Goal: Information Seeking & Learning: Learn about a topic

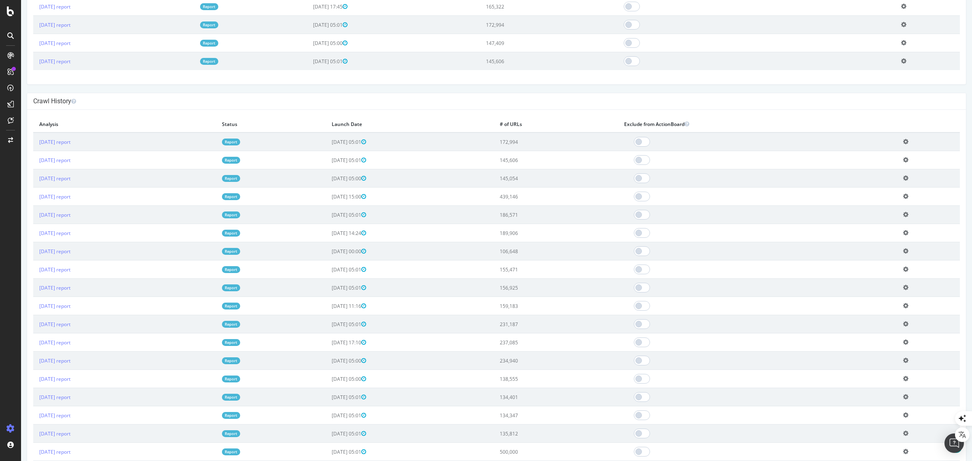
scroll to position [316, 0]
click at [240, 215] on link "Report" at bounding box center [231, 214] width 18 height 7
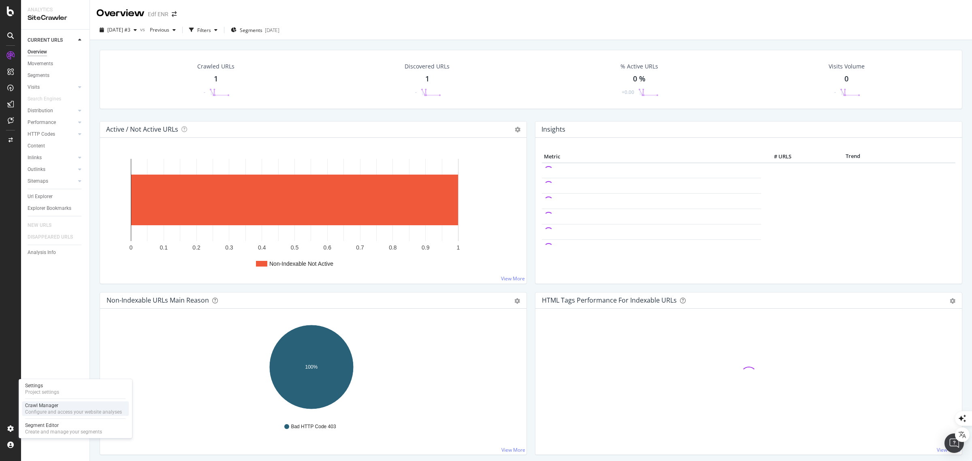
click at [61, 412] on div "Configure and access your website analyses" at bounding box center [73, 412] width 97 height 6
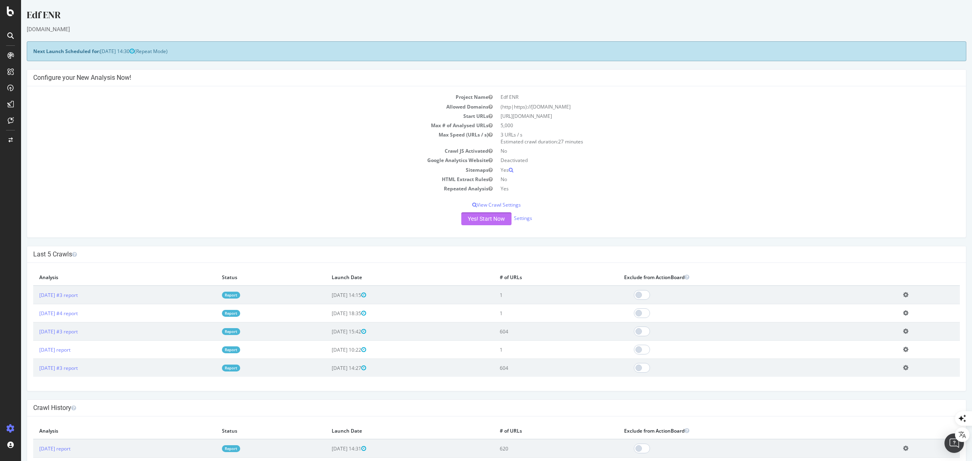
click at [483, 218] on button "Yes! Start Now" at bounding box center [486, 218] width 50 height 13
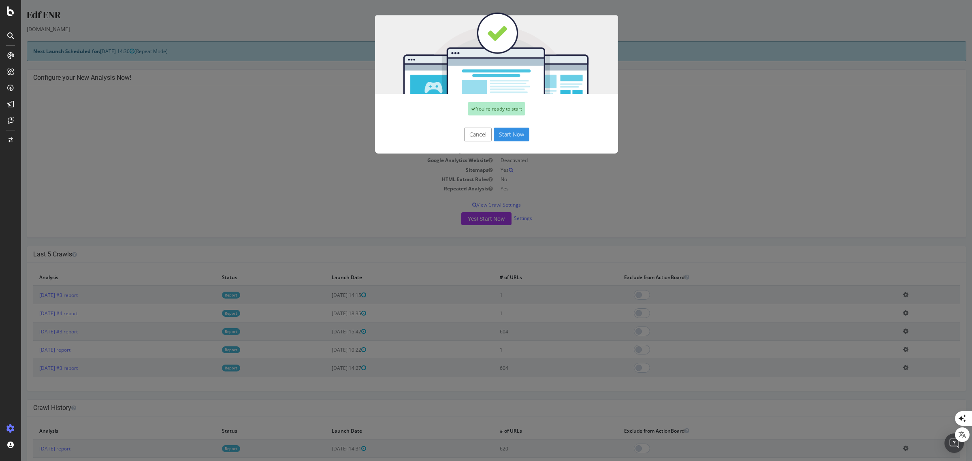
click at [513, 136] on button "Start Now" at bounding box center [512, 135] width 36 height 14
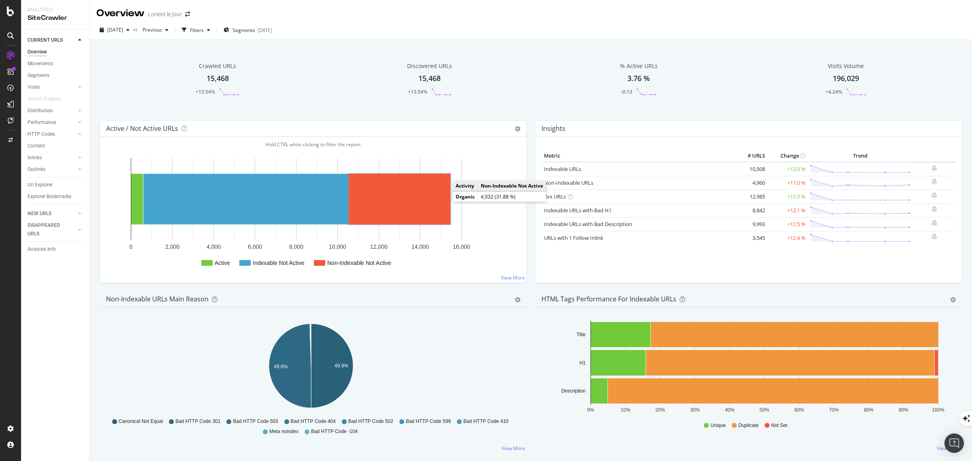
click at [421, 203] on rect "A chart." at bounding box center [400, 199] width 102 height 51
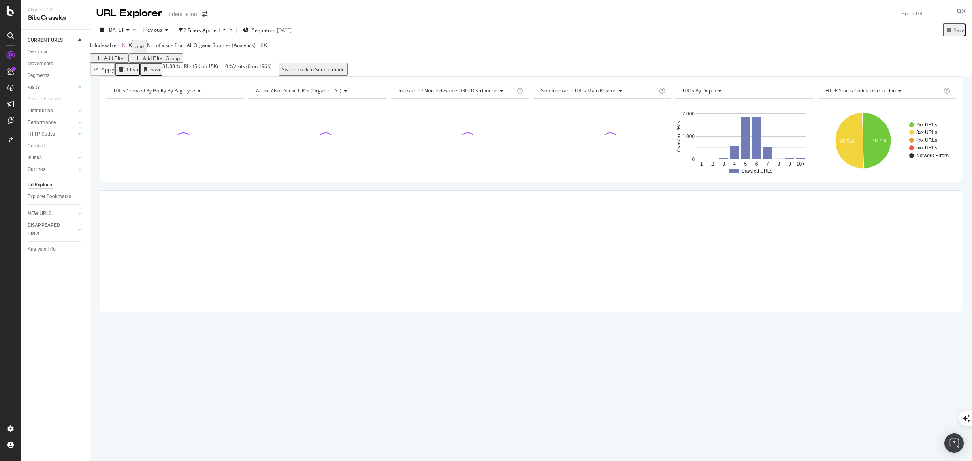
click at [267, 48] on icon at bounding box center [266, 45] width 4 height 5
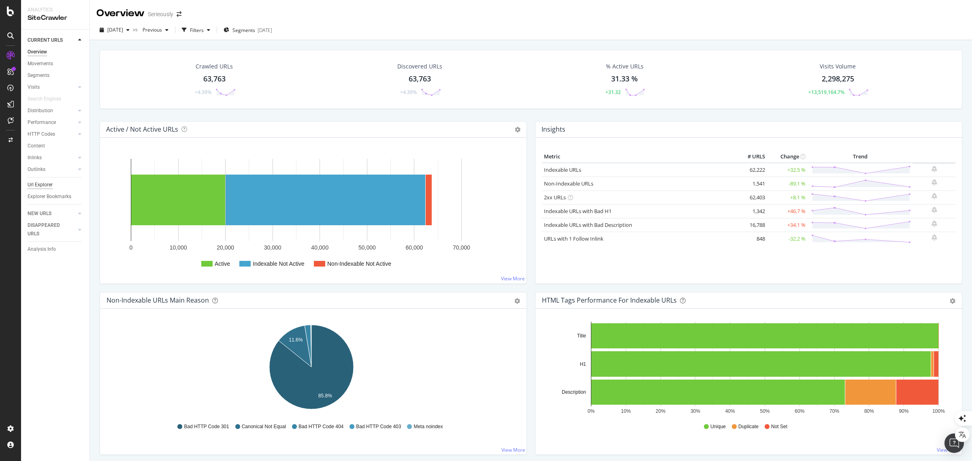
click at [41, 181] on div "Url Explorer" at bounding box center [40, 185] width 25 height 9
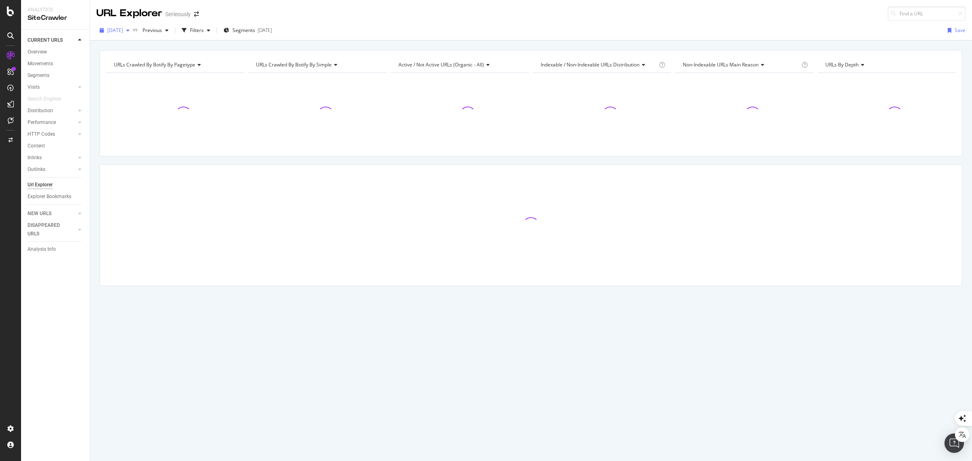
click at [123, 31] on span "2025 Sep. 2nd" at bounding box center [115, 30] width 16 height 7
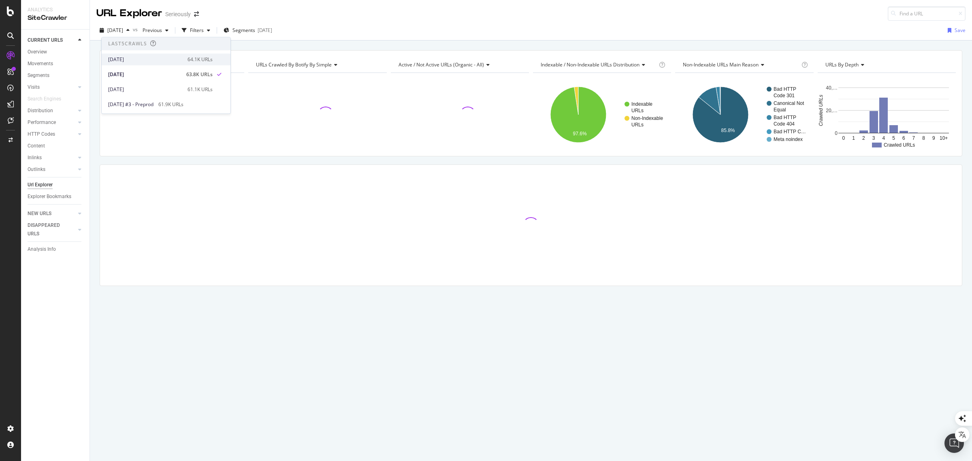
click at [137, 58] on div "2025 Sep. 15th" at bounding box center [145, 59] width 75 height 7
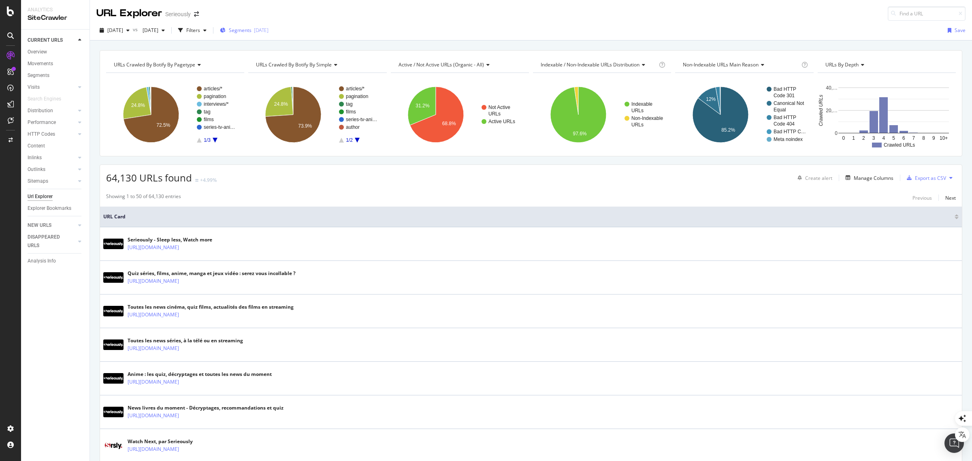
click at [252, 32] on span "Segments" at bounding box center [240, 30] width 23 height 7
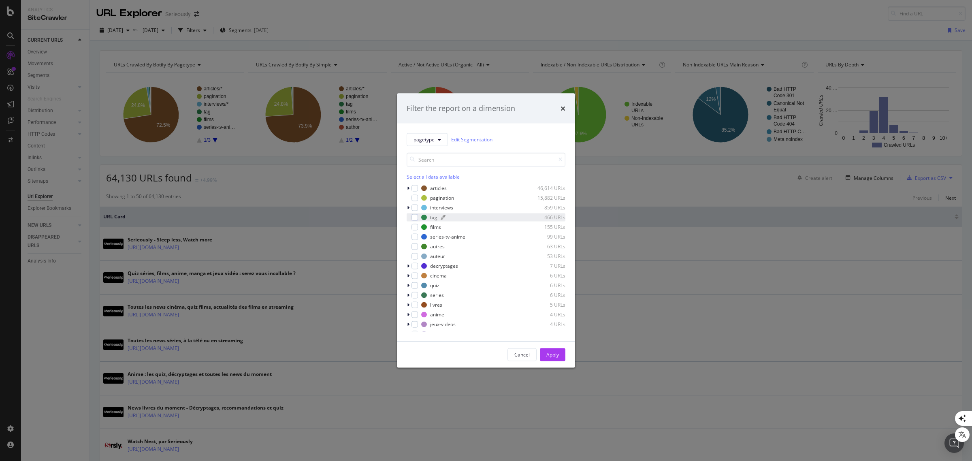
click at [432, 214] on div "tag" at bounding box center [433, 217] width 7 height 7
click at [451, 233] on div "series-tv-anime 99 URLs" at bounding box center [486, 237] width 159 height 8
drag, startPoint x: 556, startPoint y: 355, endPoint x: 604, endPoint y: 365, distance: 49.3
click at [556, 355] on div "Apply" at bounding box center [553, 354] width 13 height 7
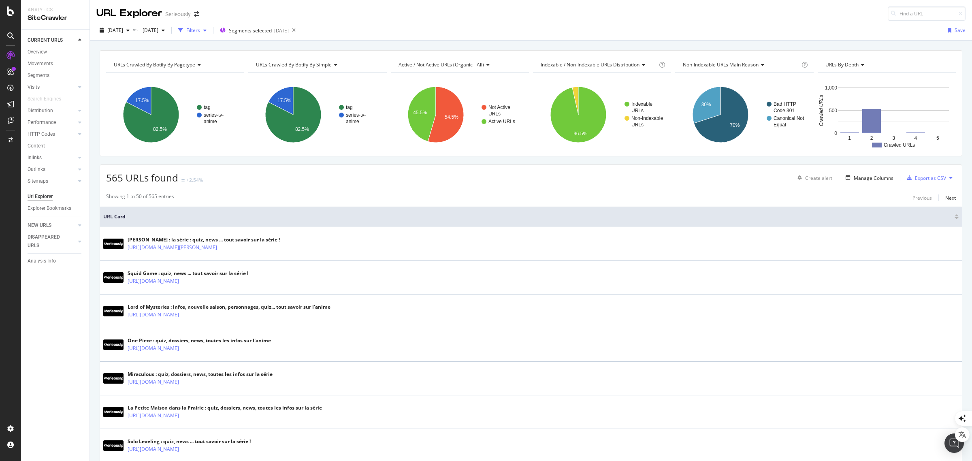
click at [200, 32] on div "Filters" at bounding box center [193, 30] width 14 height 7
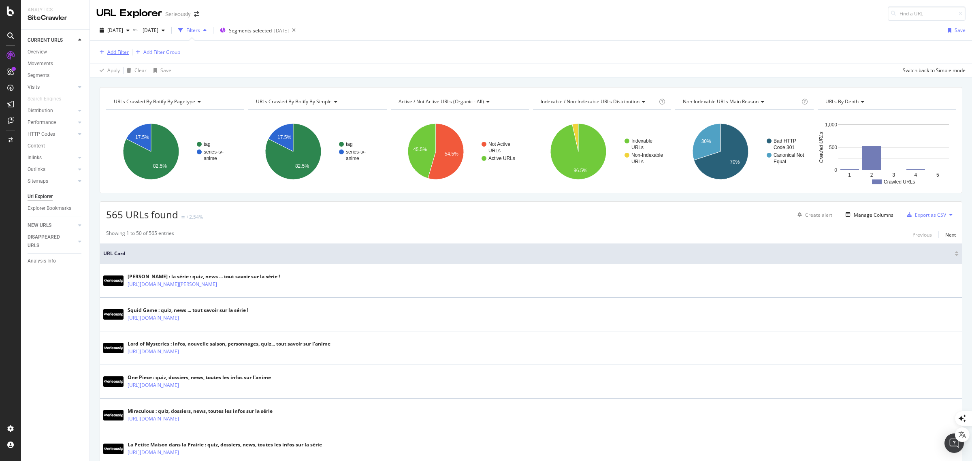
click at [116, 50] on div "Add Filter" at bounding box center [117, 52] width 21 height 7
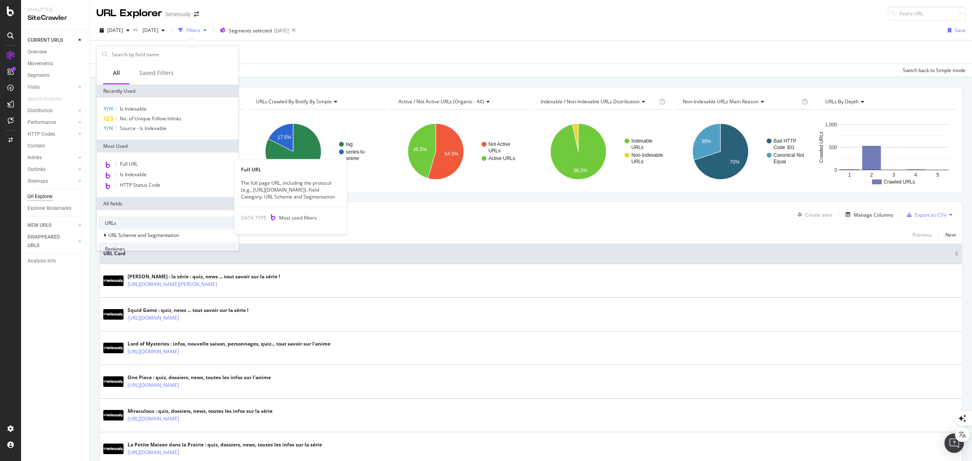
drag, startPoint x: 139, startPoint y: 160, endPoint x: 147, endPoint y: 155, distance: 9.7
click at [139, 161] on div "Full URL" at bounding box center [167, 164] width 139 height 11
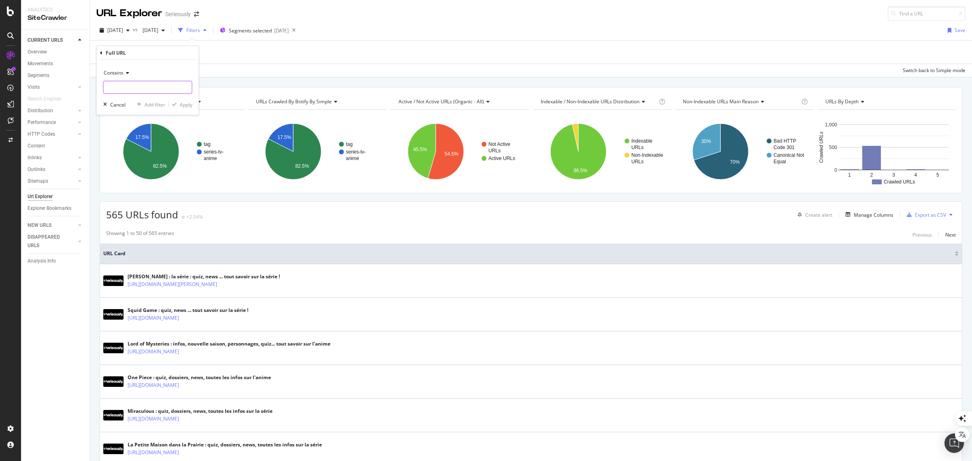
click at [141, 83] on input "text" at bounding box center [148, 87] width 88 height 13
type input "demon"
click at [182, 102] on div "Apply" at bounding box center [186, 104] width 13 height 7
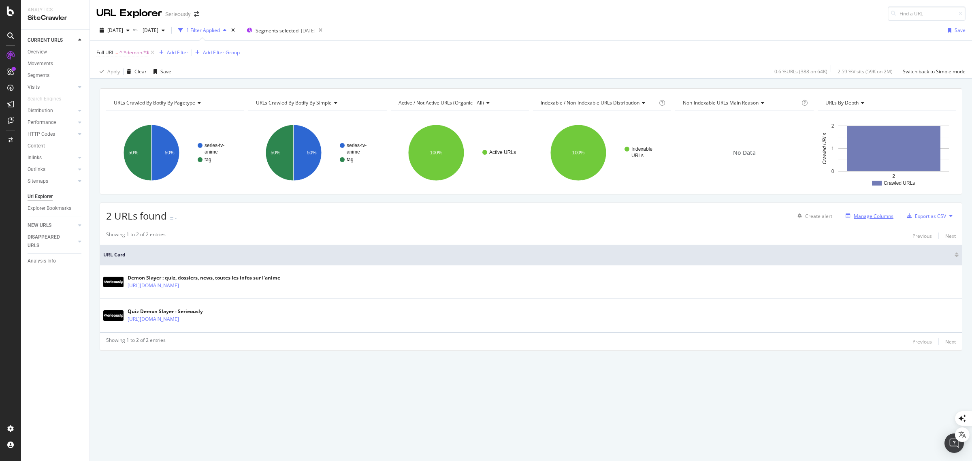
click at [863, 216] on div "Manage Columns" at bounding box center [874, 216] width 40 height 7
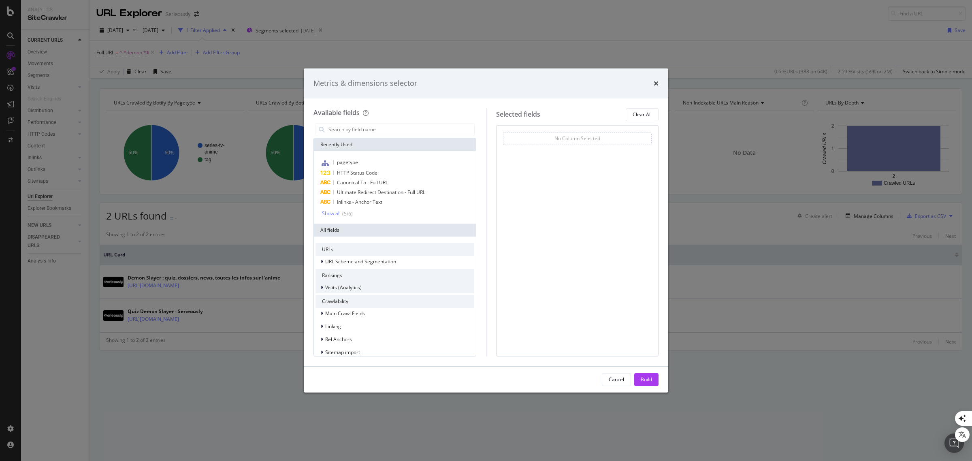
click at [330, 285] on span "Visits (Analytics)" at bounding box center [343, 287] width 36 height 7
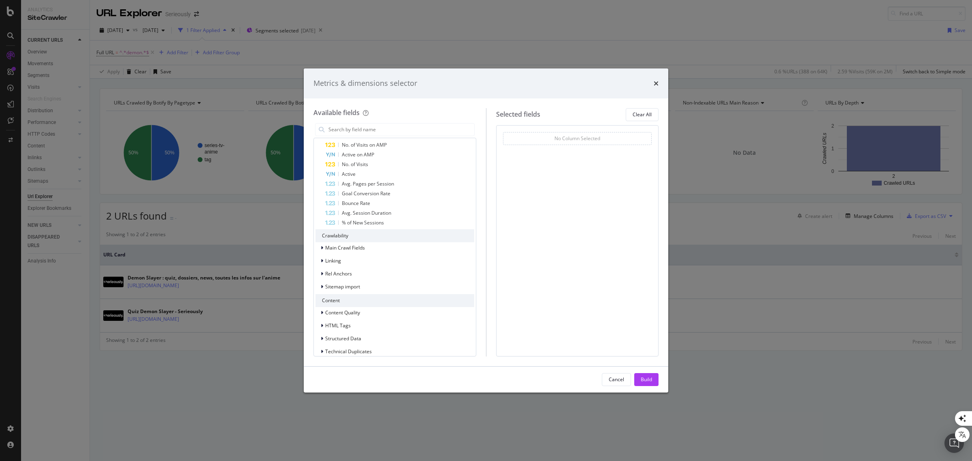
scroll to position [203, 0]
click at [363, 161] on span "No. of Visits" at bounding box center [355, 163] width 26 height 7
click at [643, 377] on div "Build" at bounding box center [646, 379] width 11 height 7
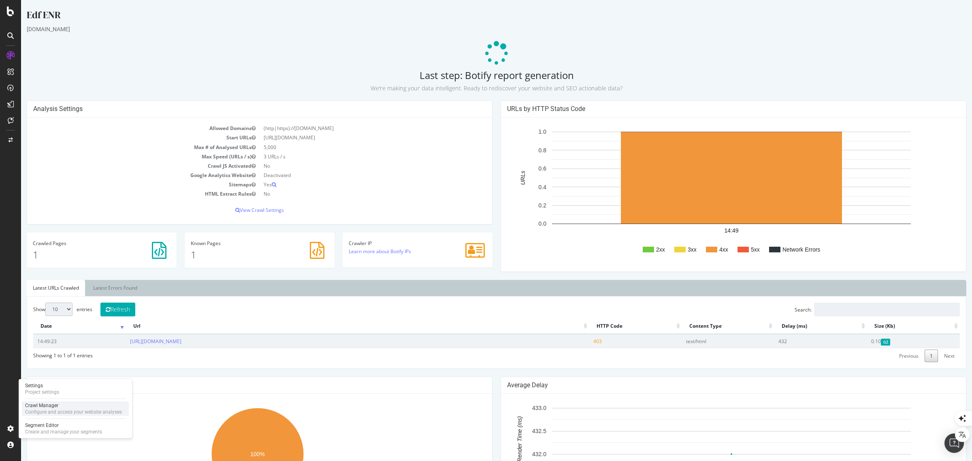
click at [53, 407] on div "Crawl Manager" at bounding box center [73, 405] width 97 height 6
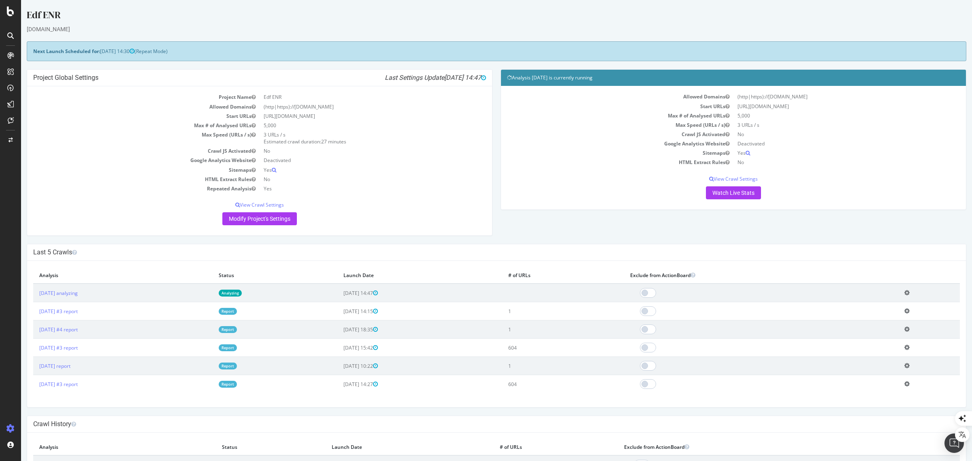
click at [908, 293] on icon at bounding box center [907, 293] width 5 height 6
click at [865, 316] on link "Delete analysis" at bounding box center [877, 315] width 65 height 11
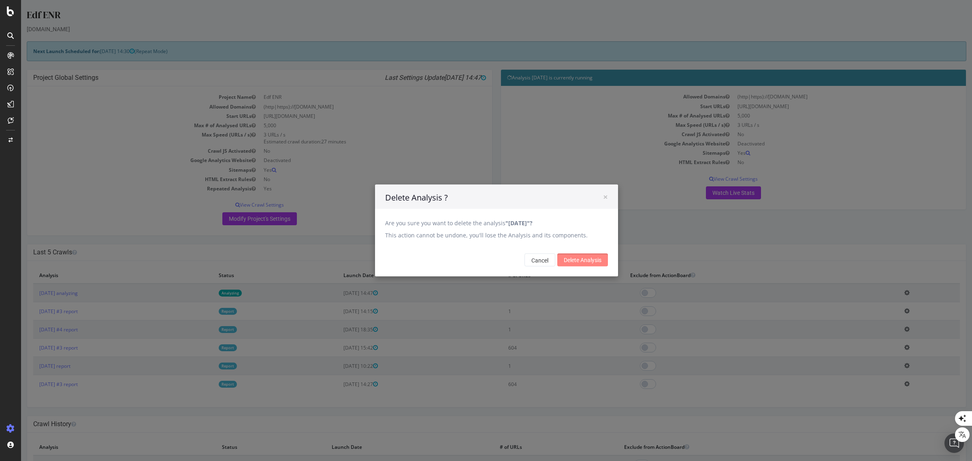
click at [573, 259] on input "Delete Analysis" at bounding box center [583, 260] width 51 height 13
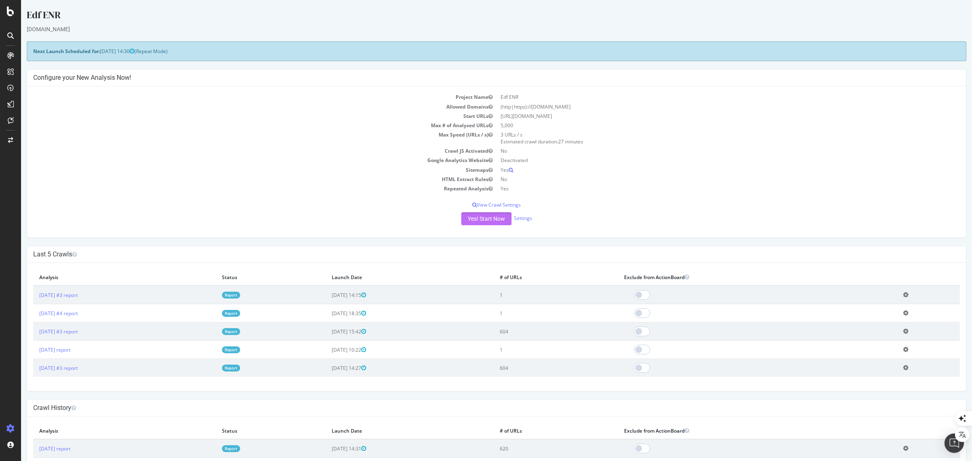
click at [493, 219] on button "Yes! Start Now" at bounding box center [486, 218] width 50 height 13
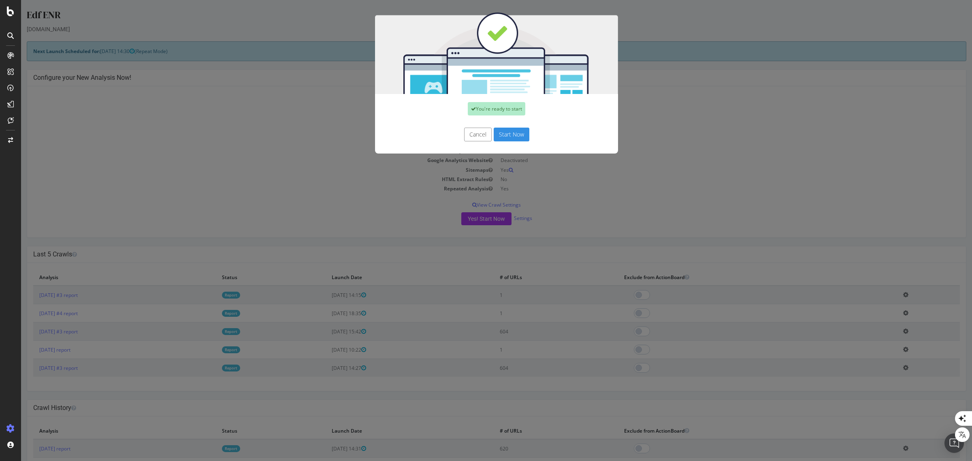
click at [511, 131] on button "Start Now" at bounding box center [512, 135] width 36 height 14
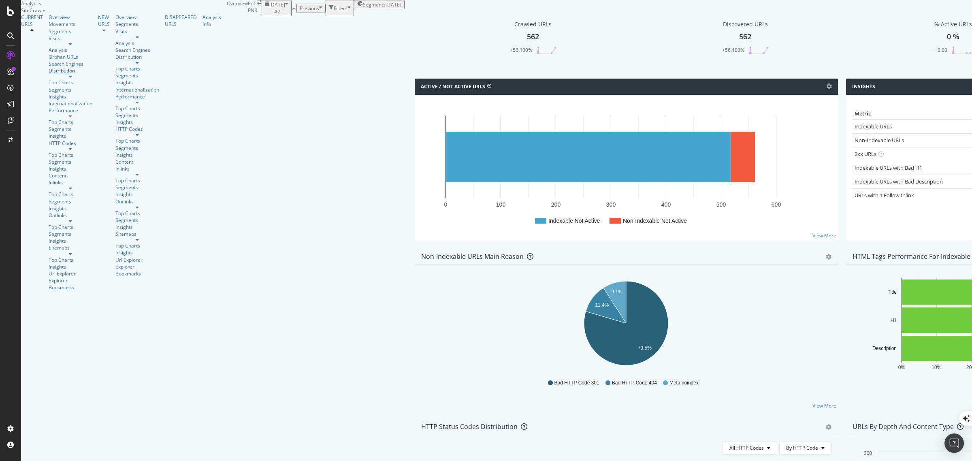
click at [49, 74] on div "Distribution" at bounding box center [71, 70] width 44 height 7
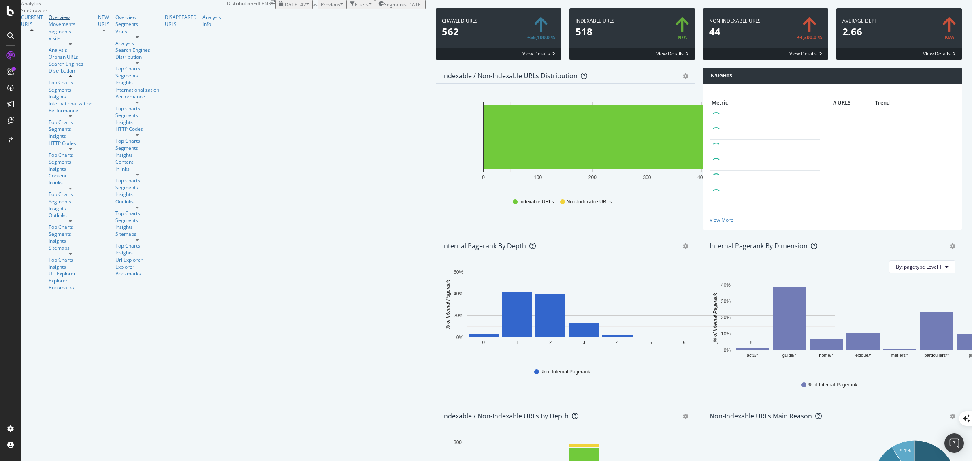
click at [49, 21] on div "Overview" at bounding box center [71, 17] width 44 height 7
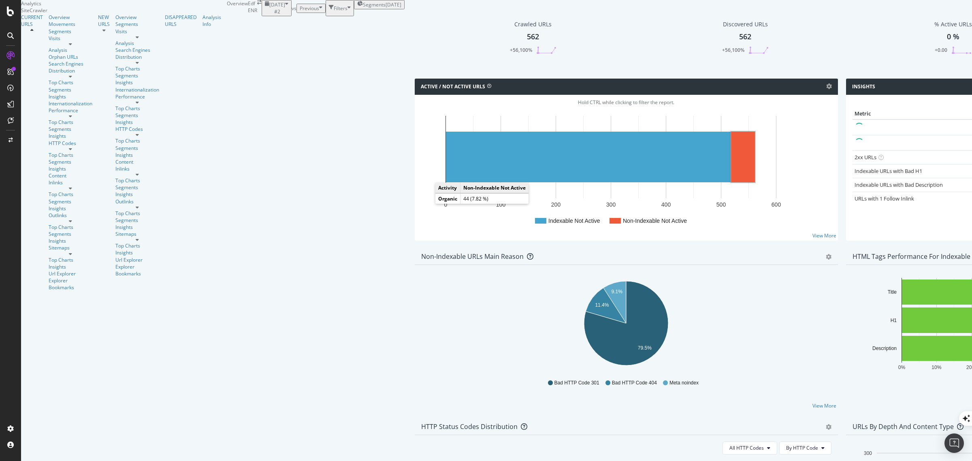
click at [731, 182] on rect "A chart." at bounding box center [743, 157] width 24 height 51
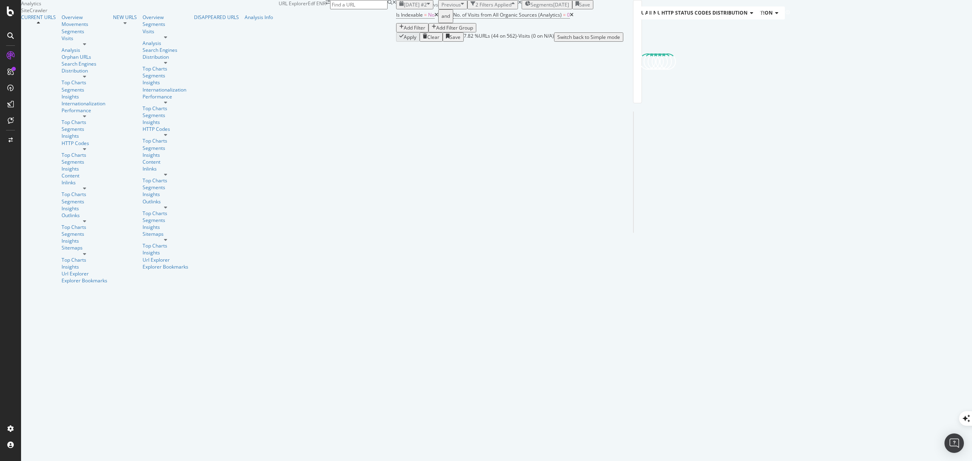
click at [570, 17] on icon at bounding box center [572, 15] width 4 height 5
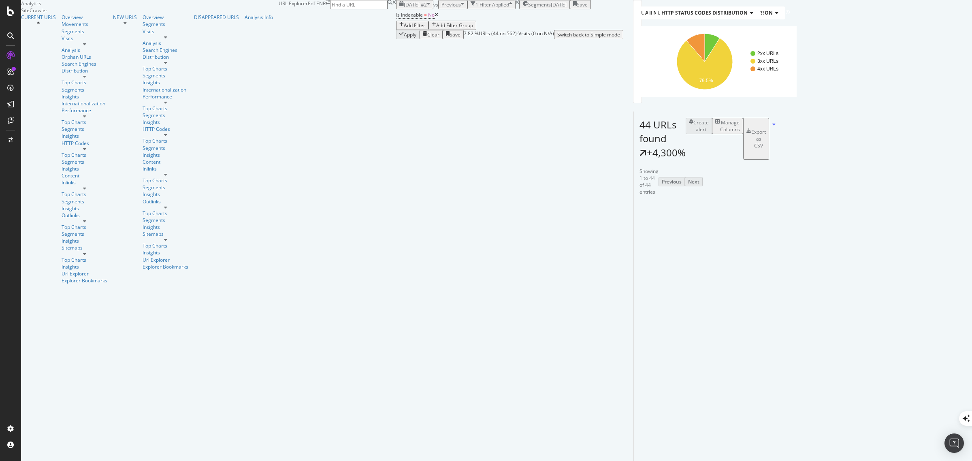
click at [919, 213] on icon at bounding box center [922, 210] width 6 height 6
click at [740, 133] on div "Manage Columns" at bounding box center [730, 126] width 20 height 14
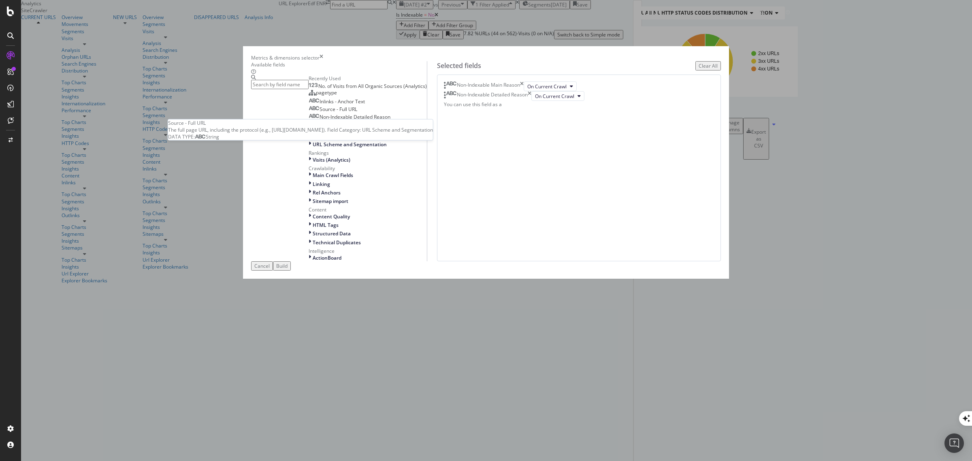
click at [357, 113] on span "Source - Full URL" at bounding box center [339, 109] width 38 height 7
click at [365, 105] on span "Inlinks - Anchor Text" at bounding box center [342, 101] width 45 height 7
click at [524, 91] on icon "times" at bounding box center [522, 86] width 4 height 10
click at [288, 269] on div "Build" at bounding box center [281, 266] width 11 height 7
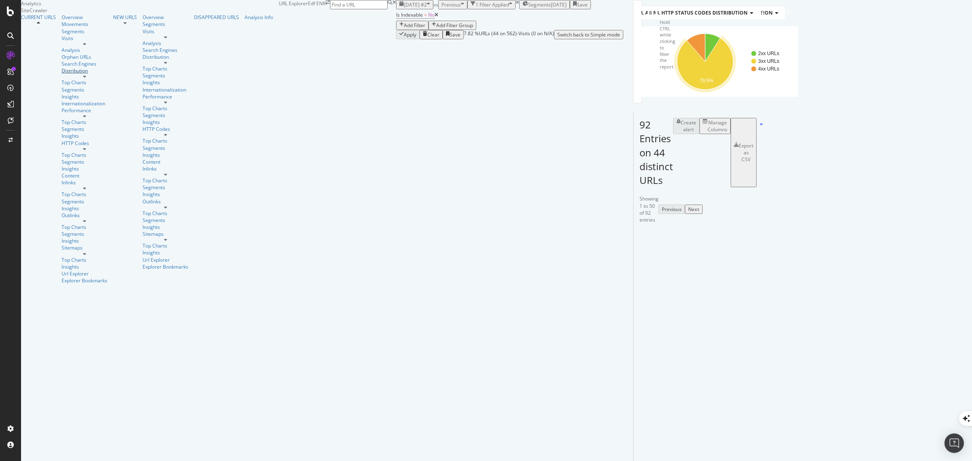
click at [62, 74] on div "Distribution" at bounding box center [85, 70] width 46 height 7
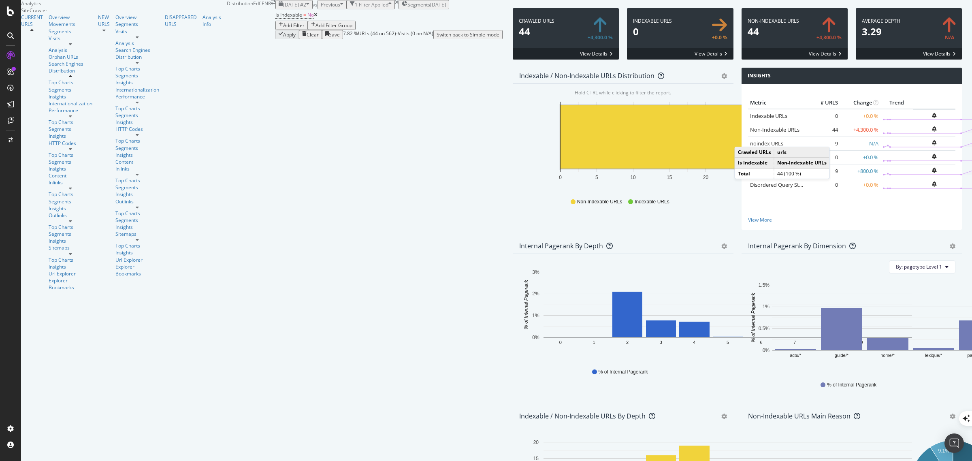
click at [314, 17] on icon at bounding box center [316, 15] width 4 height 5
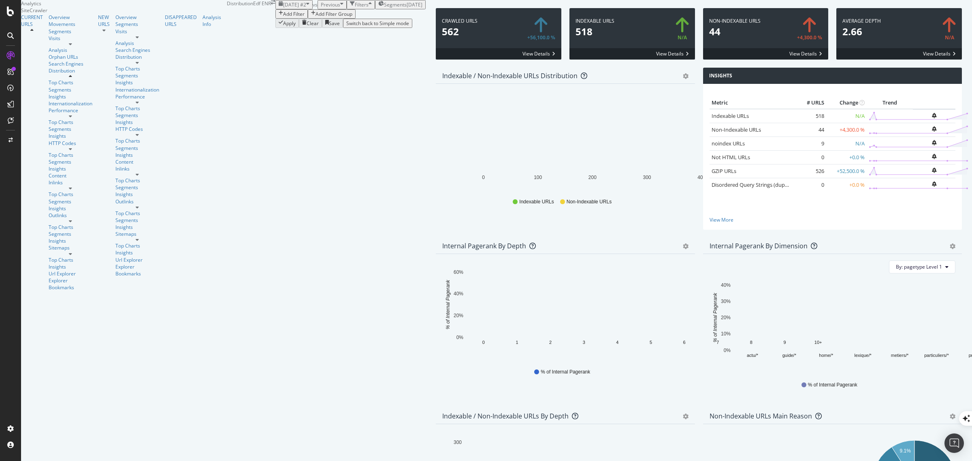
scroll to position [152, 0]
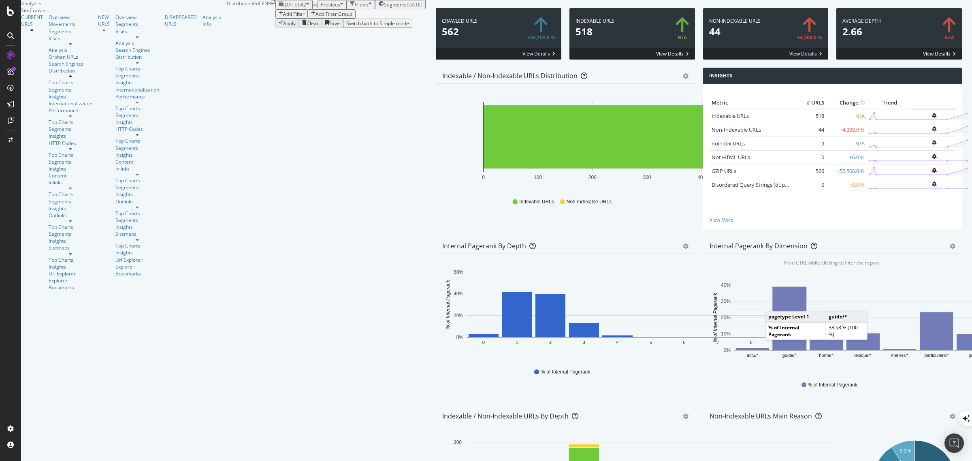
click at [321, 8] on span "Previous" at bounding box center [330, 4] width 19 height 7
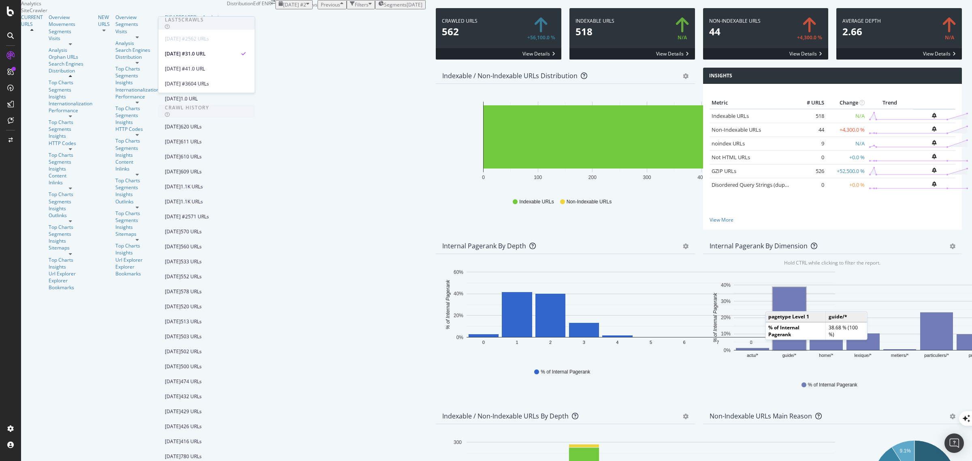
scroll to position [115, 0]
click at [188, 83] on div "[DATE] #3" at bounding box center [176, 83] width 23 height 7
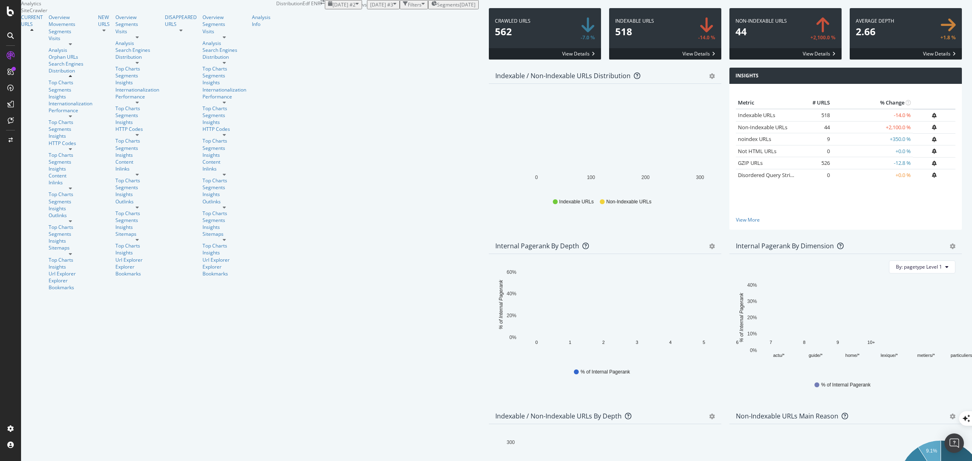
scroll to position [101, 0]
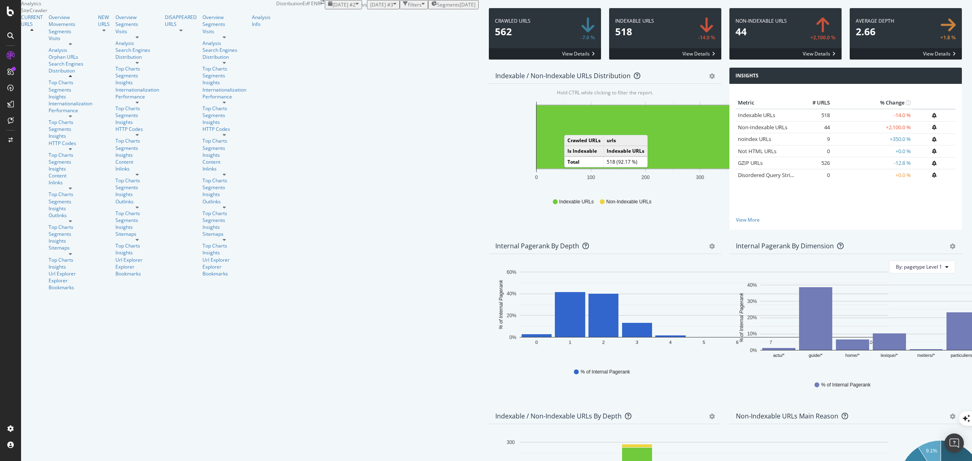
click at [333, 8] on span "[DATE] #2" at bounding box center [344, 4] width 23 height 7
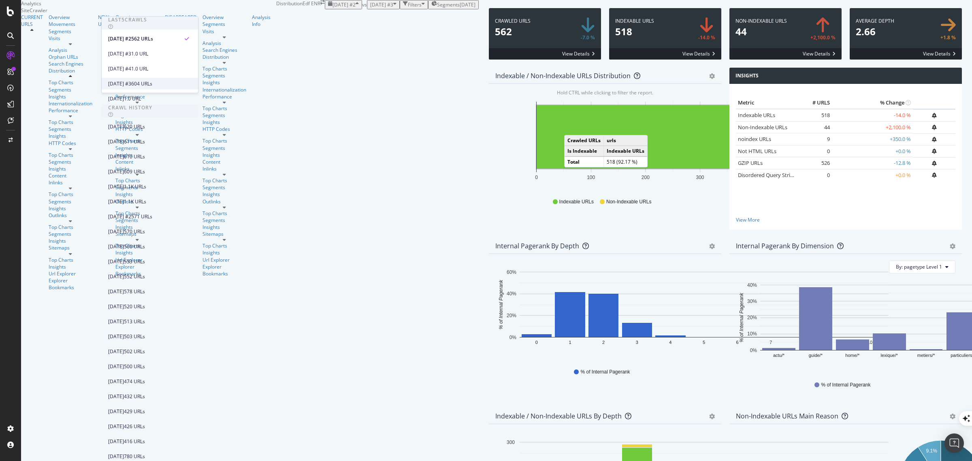
click at [131, 83] on div "[DATE] #3" at bounding box center [119, 83] width 23 height 7
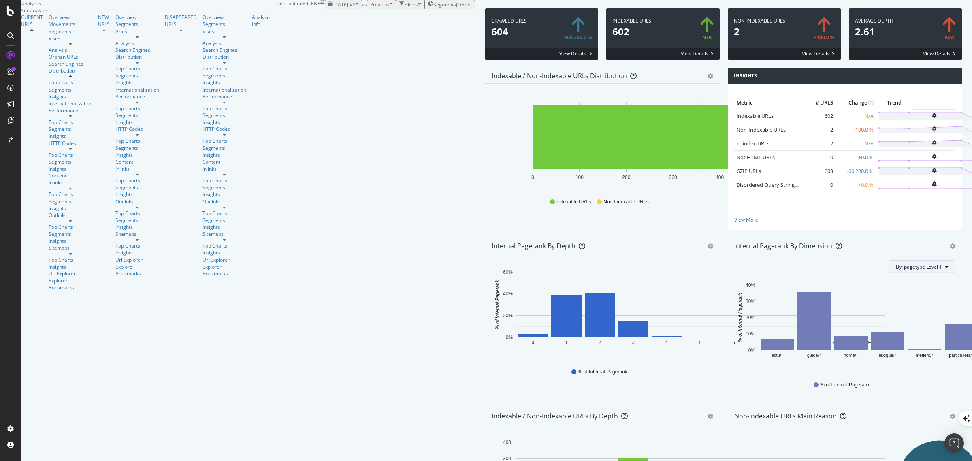
click at [915, 270] on span "By: pagetype Level 1" at bounding box center [919, 266] width 46 height 7
click at [837, 254] on div "Internal Pagerank By Dimension Bar (by Value) Bar (by Percentage) Table Export …" at bounding box center [845, 246] width 235 height 16
click at [950, 249] on icon "gear" at bounding box center [953, 247] width 6 height 6
click at [899, 297] on span "Table" at bounding box center [925, 291] width 74 height 11
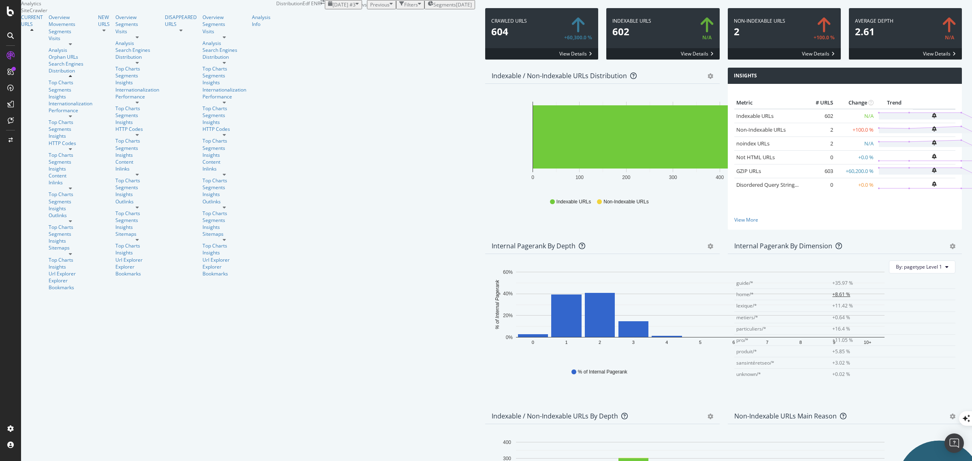
scroll to position [152, 0]
drag, startPoint x: 541, startPoint y: 165, endPoint x: 735, endPoint y: 266, distance: 218.7
click at [735, 266] on div "By: pagetype Level 1 Hold CTRL while clicking to filter the report. pagetype Le…" at bounding box center [845, 327] width 235 height 146
copy div "By: pagetype Level 1 Hold CTRL while clicking to filter the report. pagetype Le…"
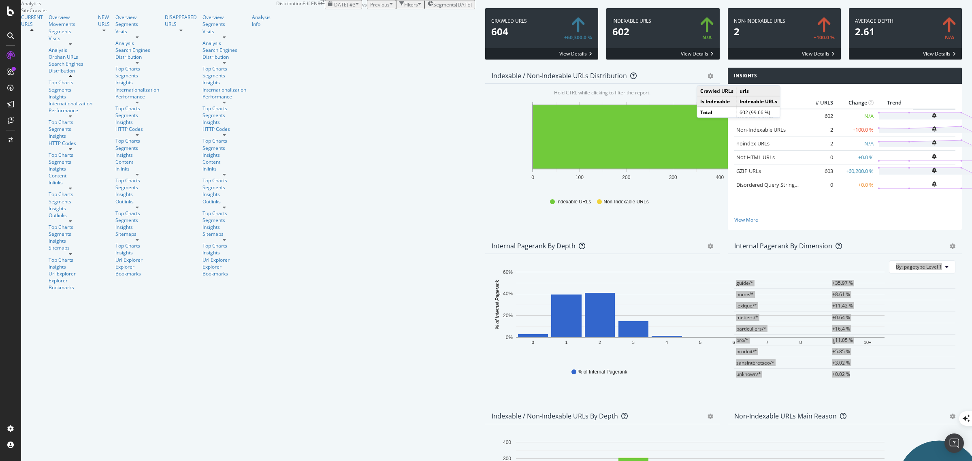
scroll to position [0, 0]
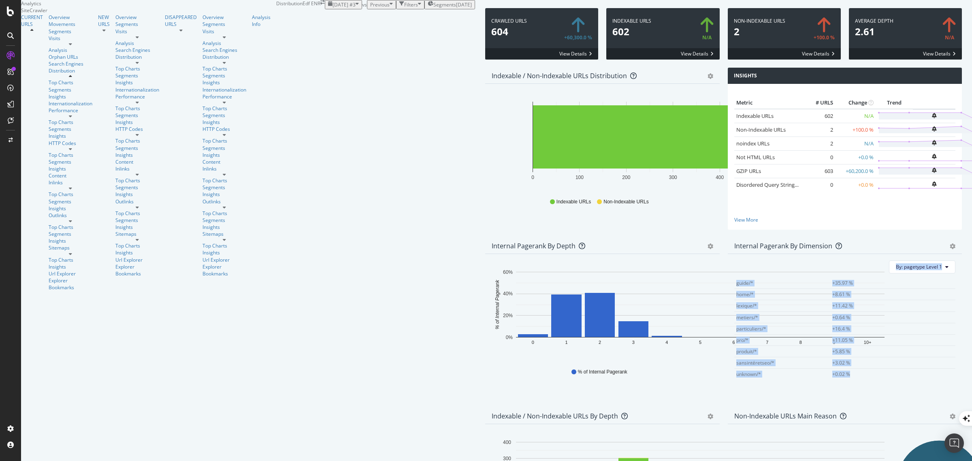
click at [333, 8] on span "[DATE] #3" at bounding box center [344, 4] width 23 height 7
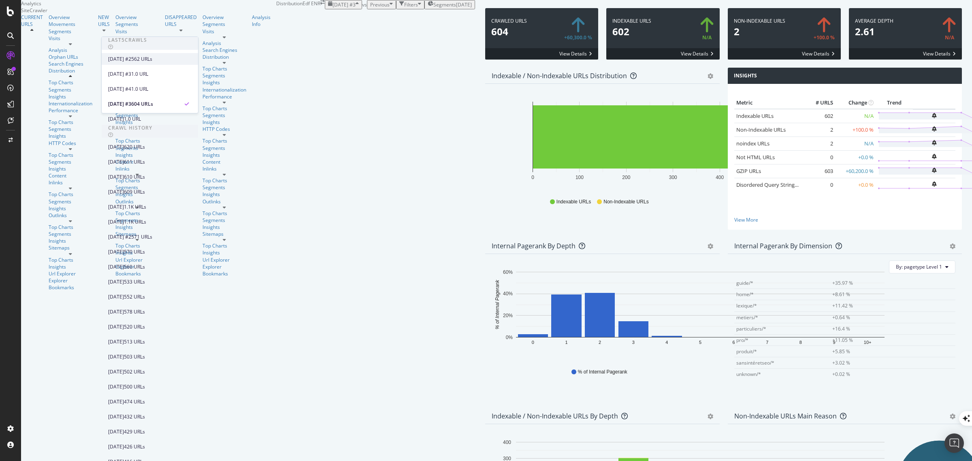
click at [131, 60] on div "[DATE] #2" at bounding box center [119, 59] width 23 height 7
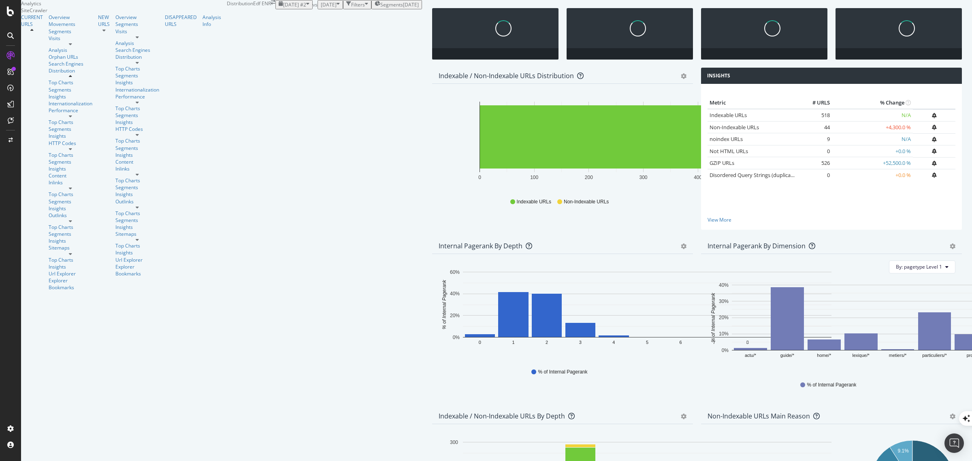
click at [950, 249] on icon "gear" at bounding box center [953, 247] width 6 height 6
click at [911, 297] on span "Table" at bounding box center [925, 291] width 74 height 11
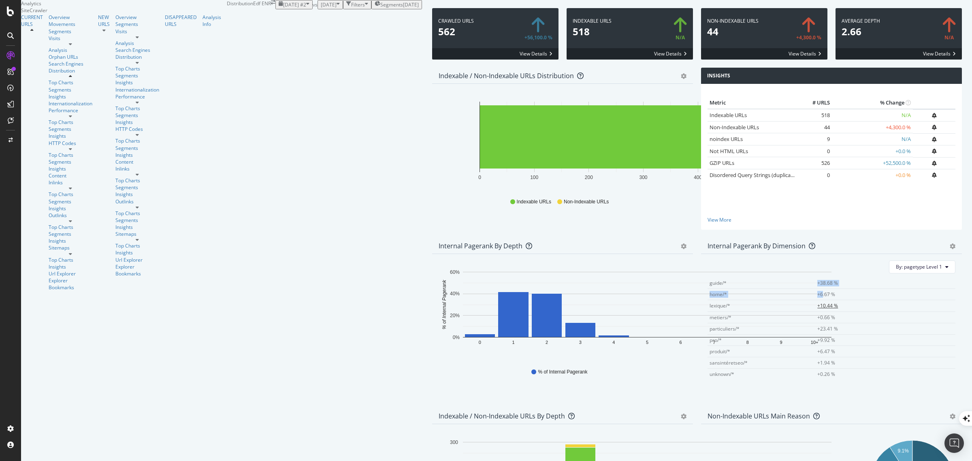
scroll to position [23, 0]
drag, startPoint x: 712, startPoint y: 272, endPoint x: 736, endPoint y: 359, distance: 90.2
click at [736, 359] on tbody "actu/* +1.5 % guide/* +38.68 % home/* +6.67 % lexique/* +10.44 % metiers/* +0.6…" at bounding box center [832, 331] width 248 height 114
drag, startPoint x: 709, startPoint y: 288, endPoint x: 740, endPoint y: 367, distance: 85.6
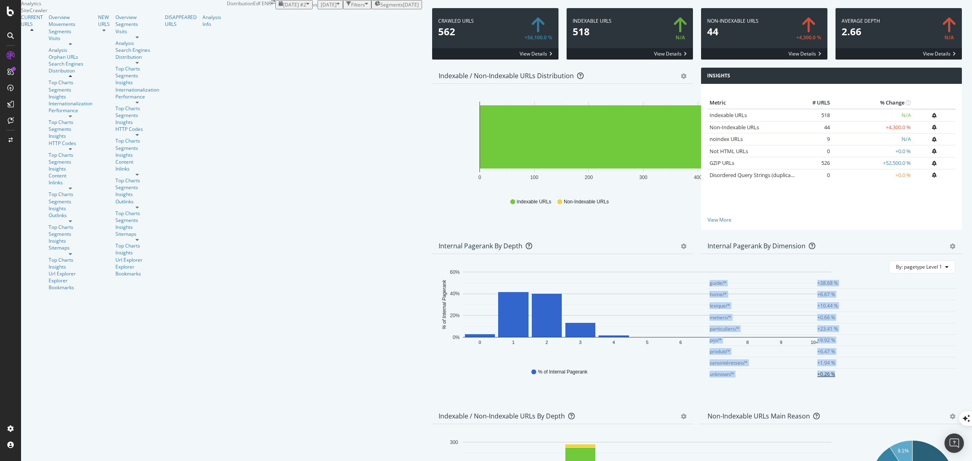
click at [740, 367] on table "pagetype Level 1 % of Internal Pagerank actu/* +1.5 % guide/* +38.68 % home/* +…" at bounding box center [832, 313] width 248 height 131
copy table "% of Internal Pagerank actu/* +1.5 % guide/* +38.68 % home/* +6.67 % lexique/* …"
